Goal: Information Seeking & Learning: Learn about a topic

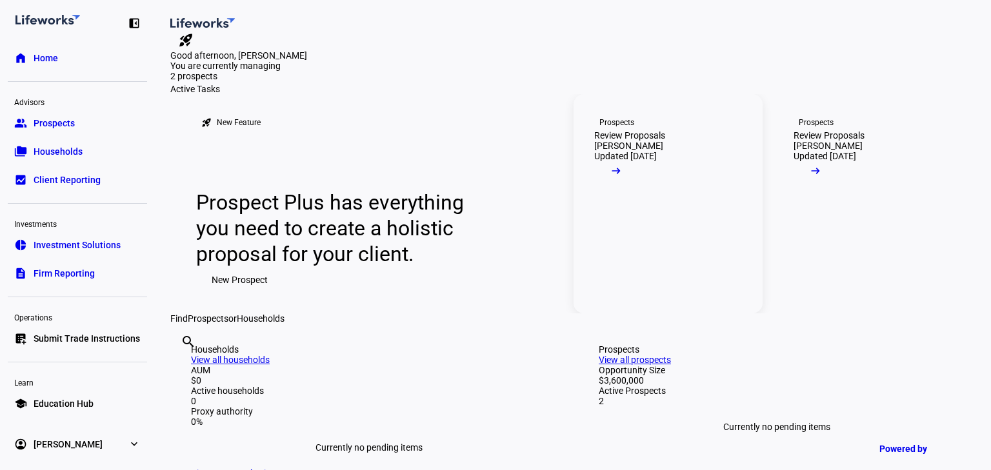
click at [638, 187] on span at bounding box center [616, 174] width 44 height 26
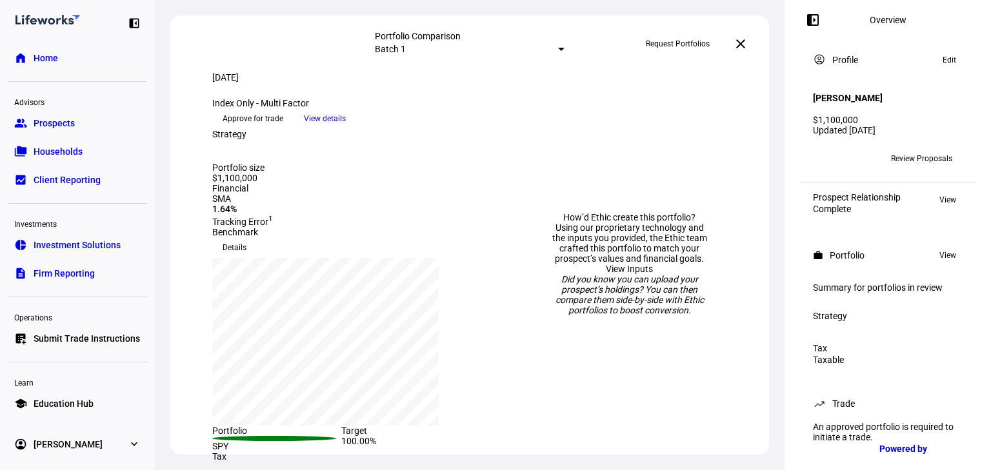
click at [903, 151] on span "Review Proposals" at bounding box center [921, 158] width 61 height 21
click at [346, 128] on span "View details" at bounding box center [325, 118] width 42 height 19
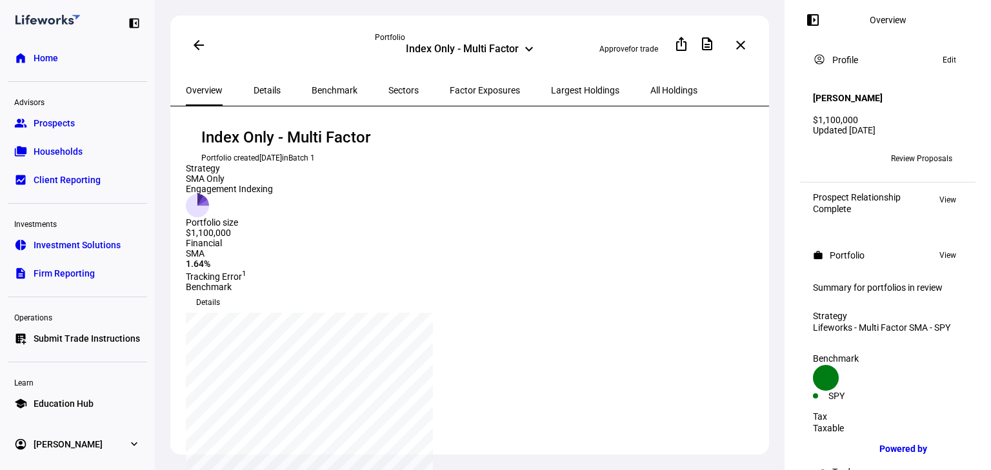
click at [254, 92] on span "Details" at bounding box center [267, 90] width 27 height 9
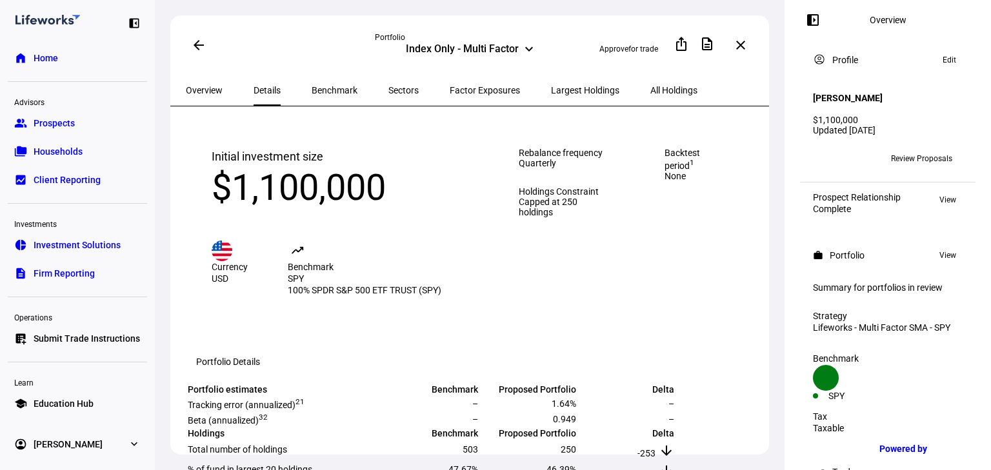
click at [336, 86] on span "Benchmark" at bounding box center [335, 90] width 46 height 9
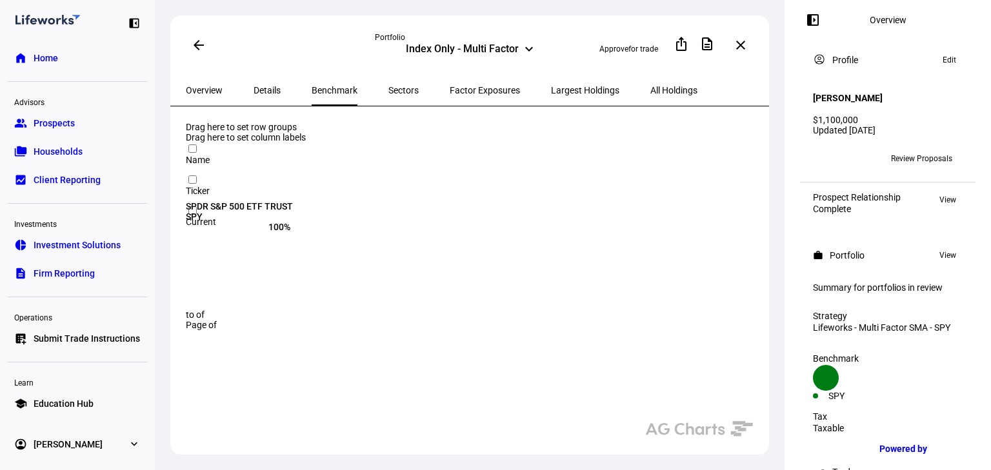
click at [388, 93] on span "Sectors" at bounding box center [403, 90] width 30 height 31
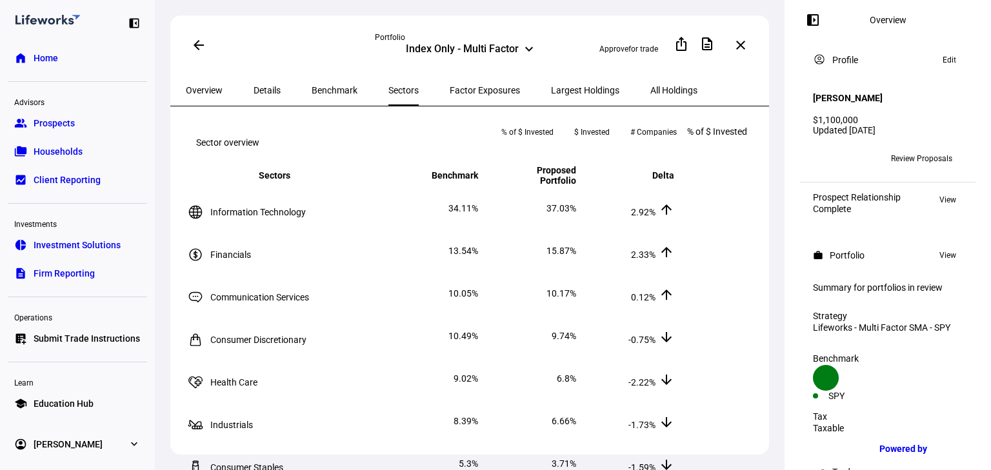
click at [203, 77] on span "Overview" at bounding box center [204, 90] width 37 height 31
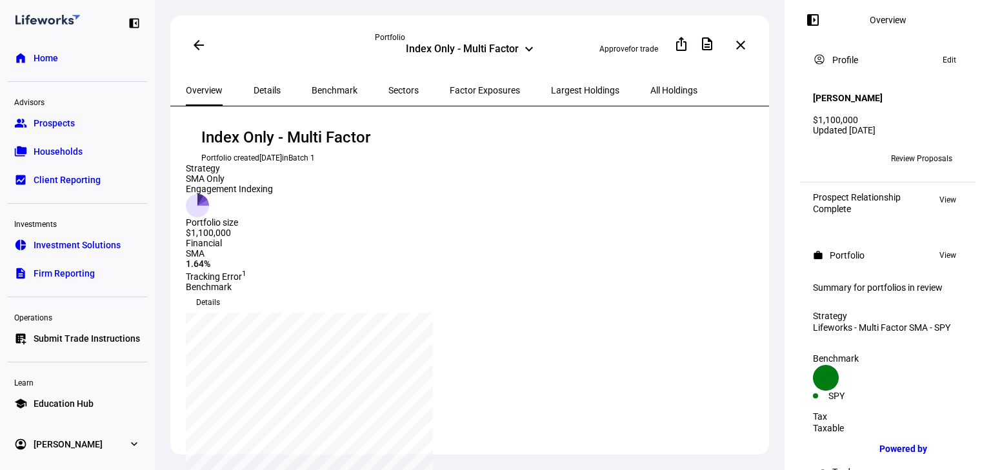
click at [257, 86] on span "Details" at bounding box center [267, 90] width 27 height 9
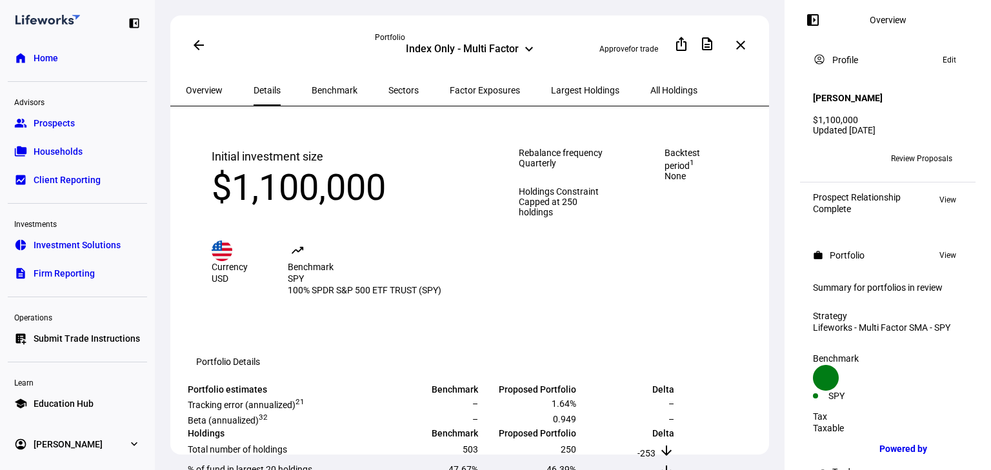
drag, startPoint x: 945, startPoint y: 196, endPoint x: 870, endPoint y: 202, distance: 75.1
click at [869, 205] on div "Prospect Relationship Complete View" at bounding box center [888, 203] width 150 height 22
click at [903, 156] on span "Review Proposals" at bounding box center [921, 158] width 61 height 21
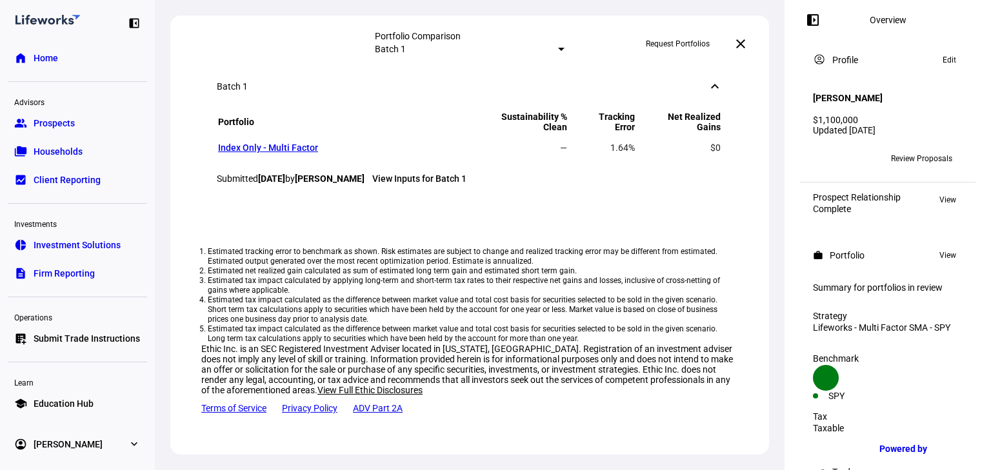
scroll to position [826, 0]
click at [289, 153] on link "Index Only - Multi Factor" at bounding box center [268, 148] width 100 height 10
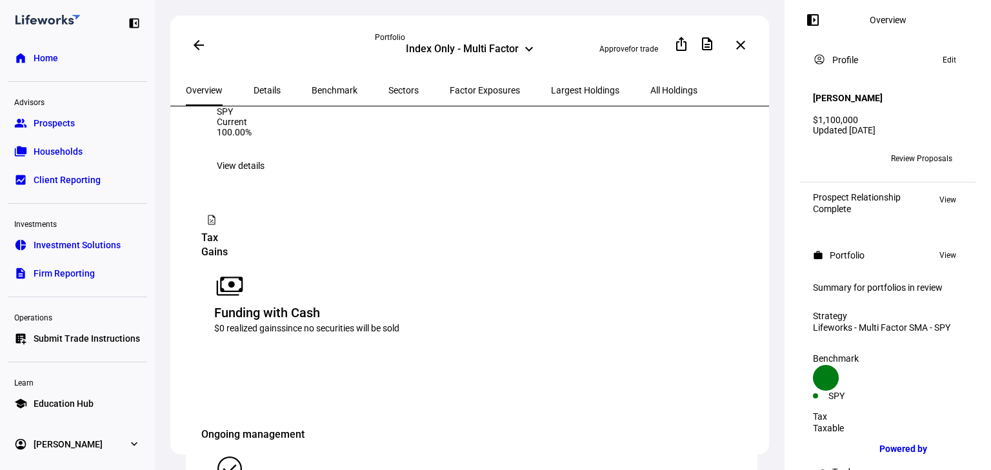
scroll to position [878, 0]
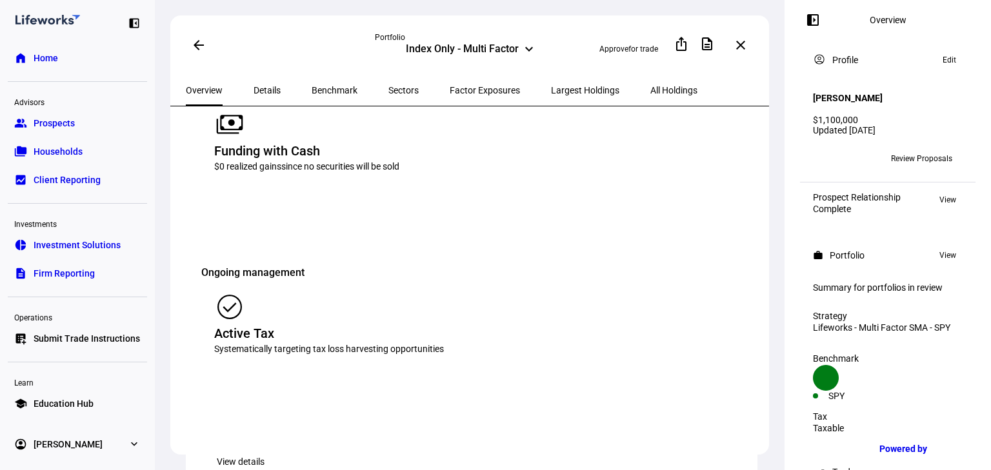
click at [265, 449] on span "View details" at bounding box center [241, 462] width 48 height 26
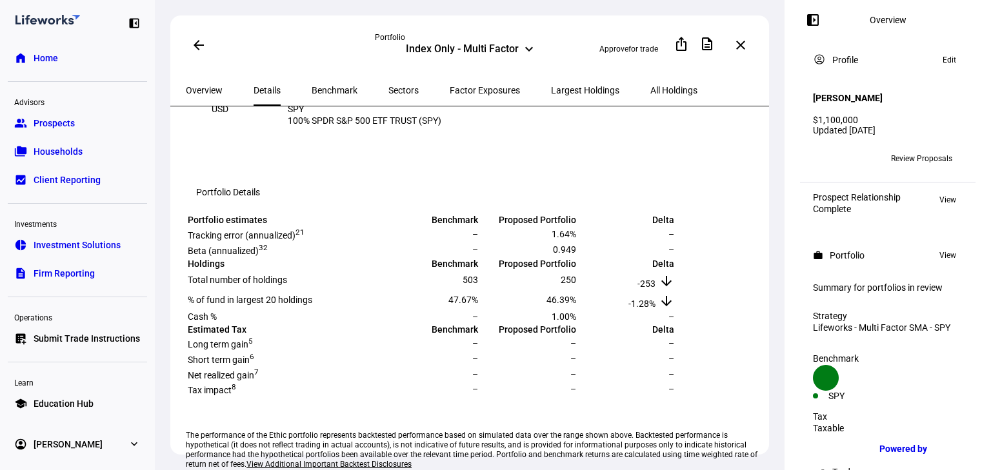
scroll to position [103, 0]
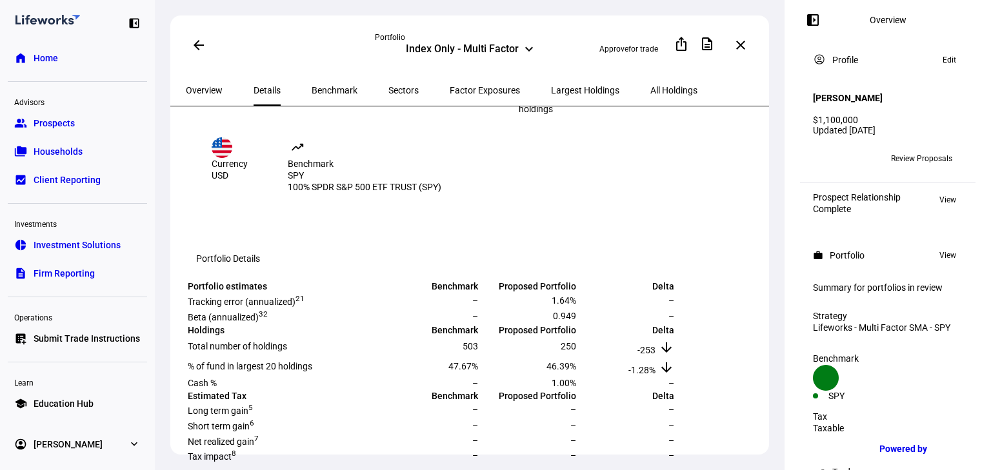
click at [201, 43] on button "arrow_back" at bounding box center [199, 45] width 26 height 26
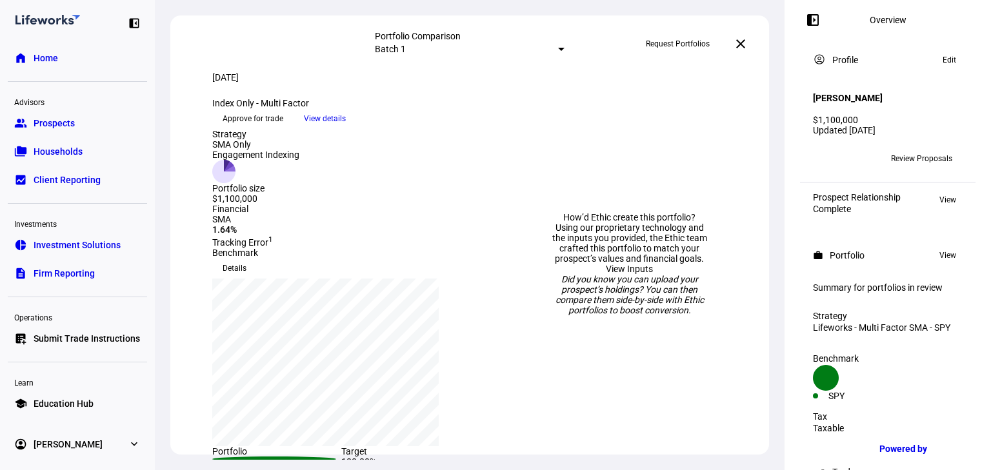
click at [749, 48] on span at bounding box center [740, 43] width 31 height 31
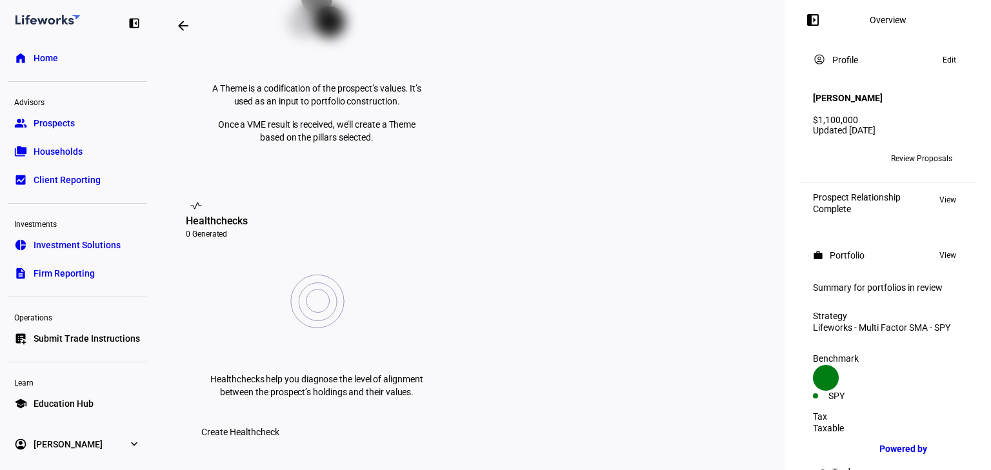
scroll to position [361, 0]
click at [89, 125] on link "group Prospects" at bounding box center [77, 123] width 139 height 26
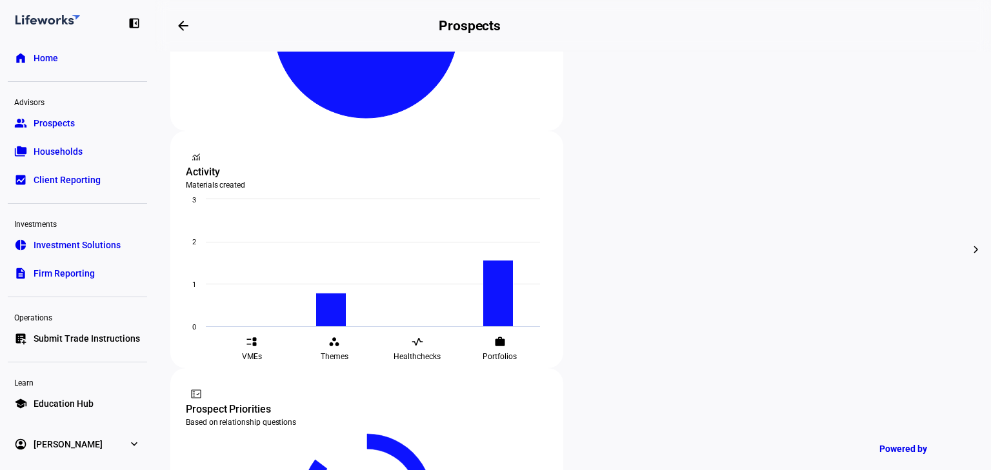
scroll to position [413, 0]
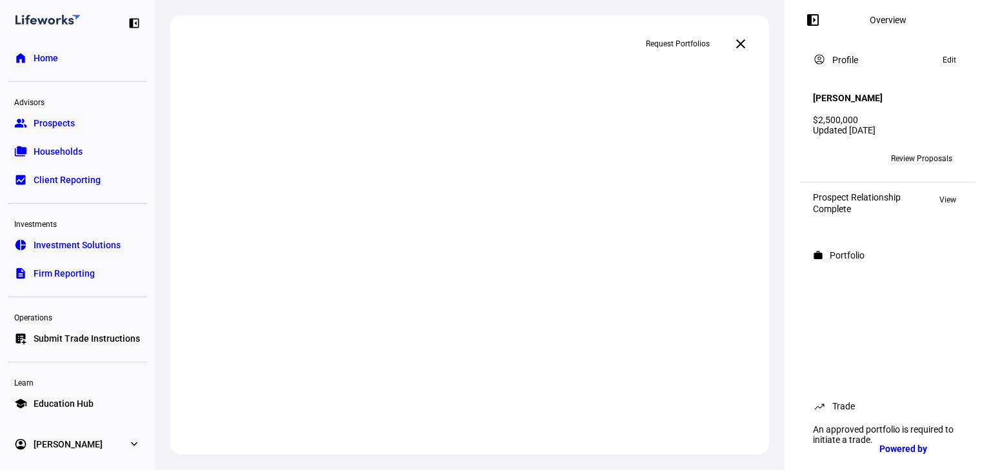
click at [905, 150] on span "Review Proposals" at bounding box center [921, 158] width 61 height 21
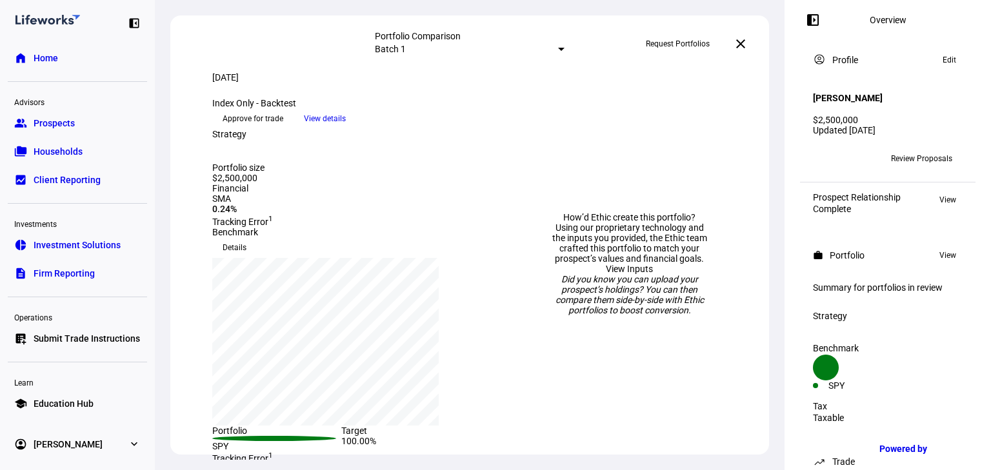
click at [346, 128] on span "View details" at bounding box center [325, 118] width 42 height 19
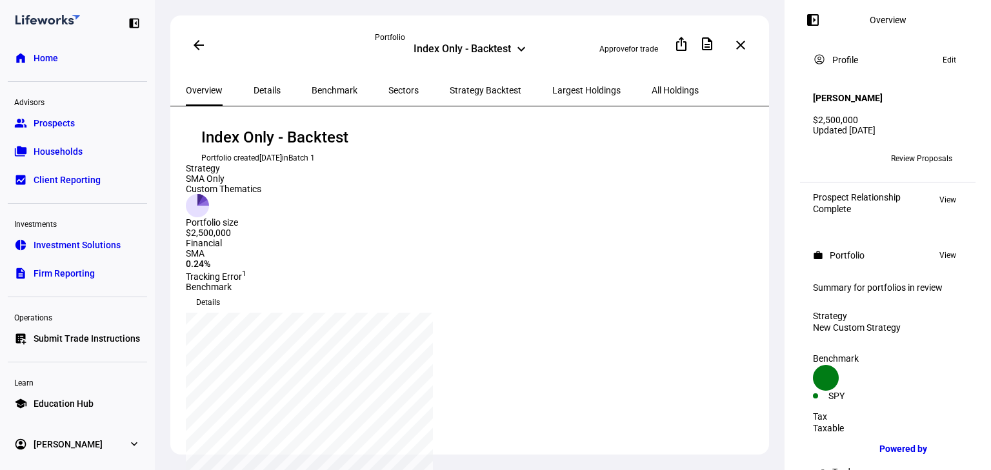
click at [261, 95] on span "Details" at bounding box center [267, 90] width 27 height 31
